Goal: Check status: Check status

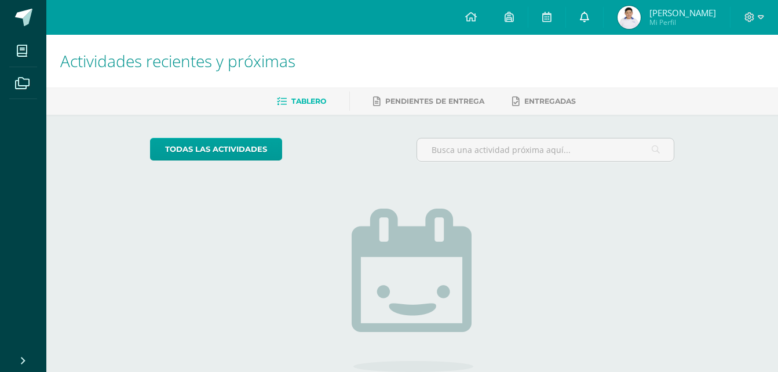
click at [588, 18] on icon at bounding box center [584, 17] width 9 height 10
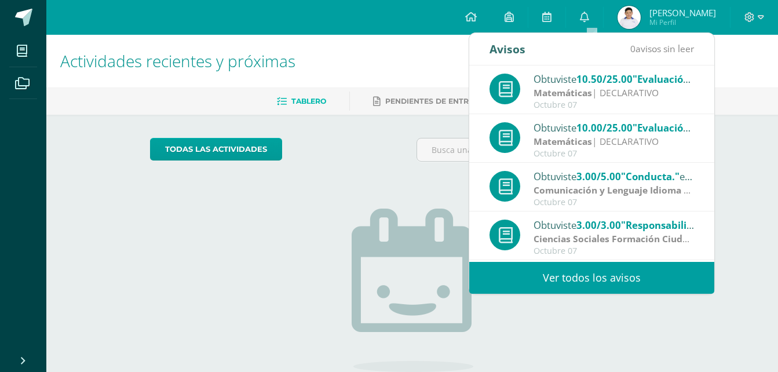
click at [575, 283] on link "Ver todos los avisos" at bounding box center [591, 278] width 245 height 32
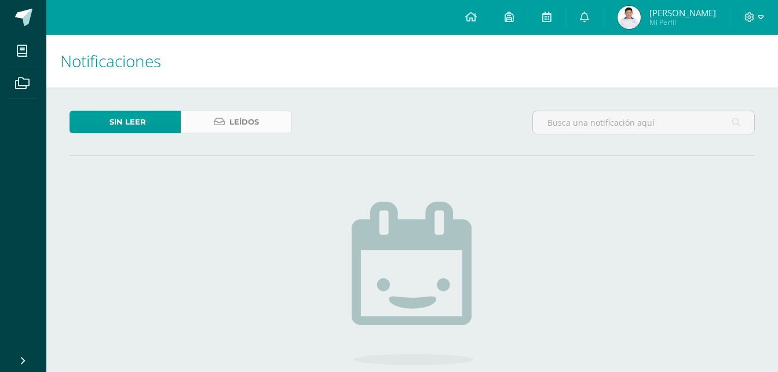
click at [231, 121] on span "Leídos" at bounding box center [244, 121] width 30 height 21
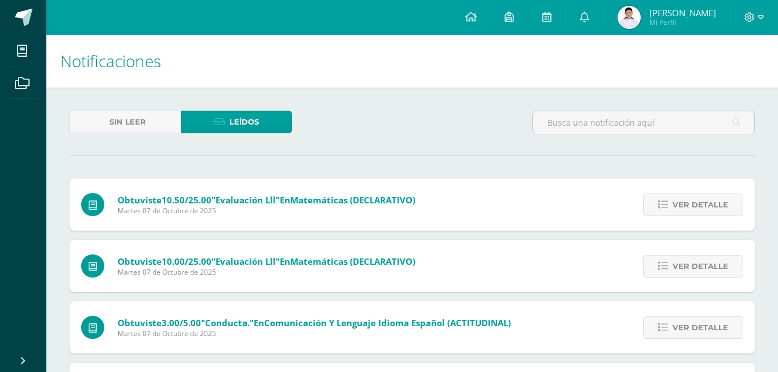
click at [633, 10] on img at bounding box center [629, 17] width 23 height 23
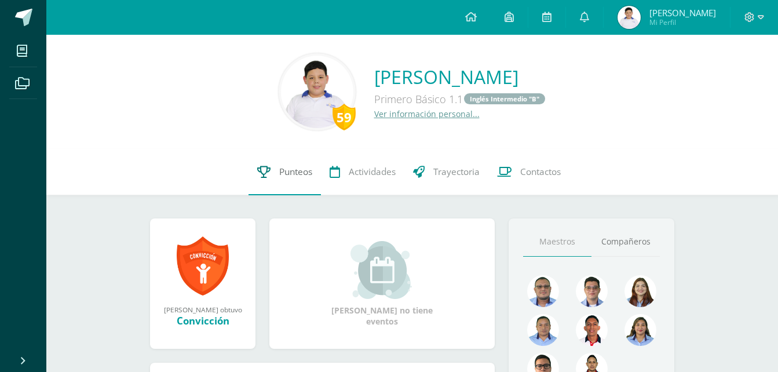
click at [276, 171] on link "Punteos" at bounding box center [285, 172] width 72 height 46
